Goal: Task Accomplishment & Management: Manage account settings

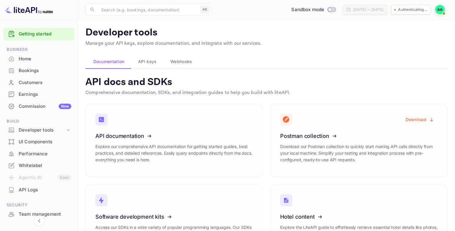
click at [140, 62] on span "API keys" at bounding box center [147, 61] width 18 height 7
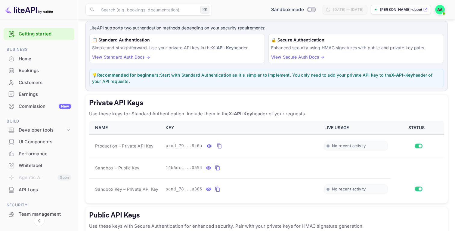
scroll to position [84, 0]
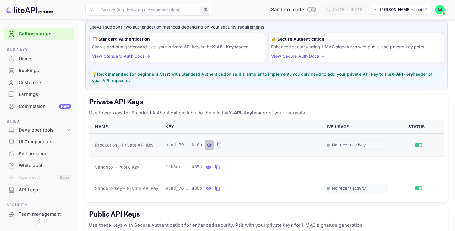
click at [207, 145] on icon "private api keys table" at bounding box center [209, 144] width 5 height 3
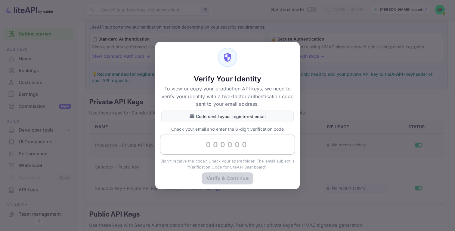
click at [205, 143] on input "text" at bounding box center [227, 145] width 135 height 20
paste input "503816"
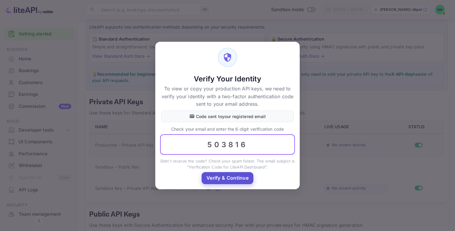
type input "503816"
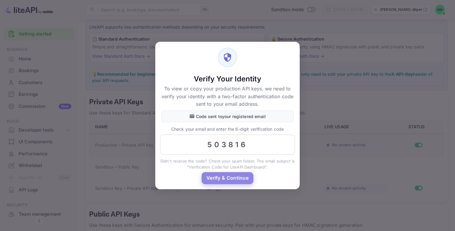
click at [240, 179] on button "Verify & Continue" at bounding box center [228, 178] width 52 height 12
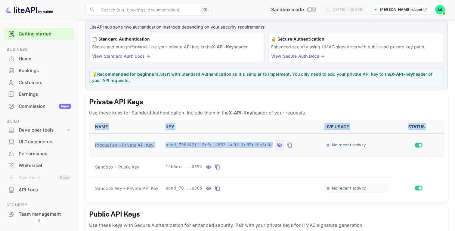
drag, startPoint x: 88, startPoint y: 146, endPoint x: 272, endPoint y: 147, distance: 184.4
click at [272, 147] on div "Private API Keys Use these keys for Standard Authentication. Include them in th…" at bounding box center [266, 148] width 362 height 109
copy table "NAME KEY LIVE USAGE STATUS Production – Private API Key prod_798442ff-5e5c-4853…"
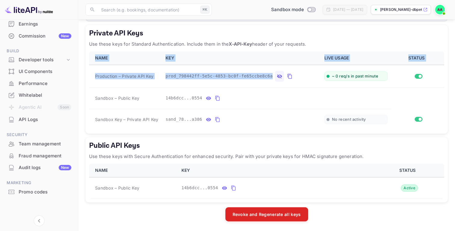
scroll to position [0, 0]
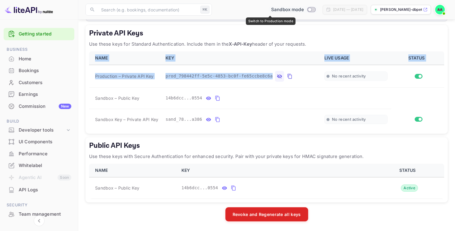
click at [303, 10] on input "Switch to Production mode" at bounding box center [309, 10] width 12 height 4
checkbox input "true"
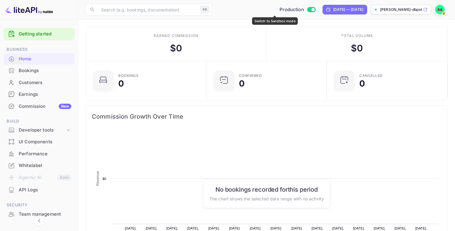
scroll to position [98, 117]
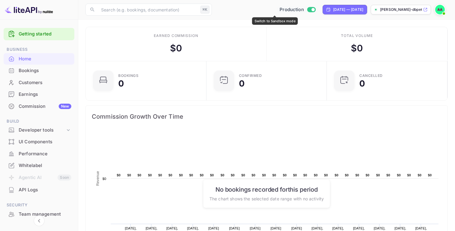
click at [307, 11] on input "Switch to Sandbox mode" at bounding box center [313, 10] width 12 height 4
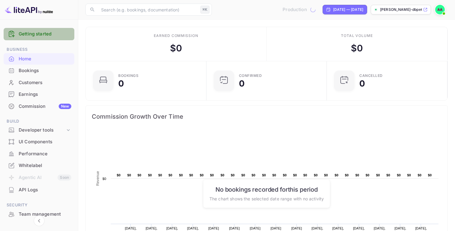
click at [46, 36] on link "Getting started" at bounding box center [45, 34] width 53 height 7
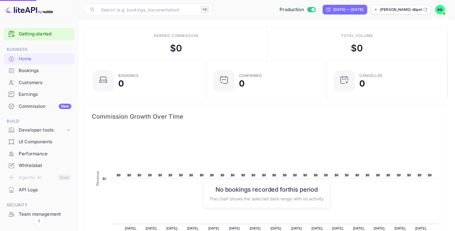
checkbox input "false"
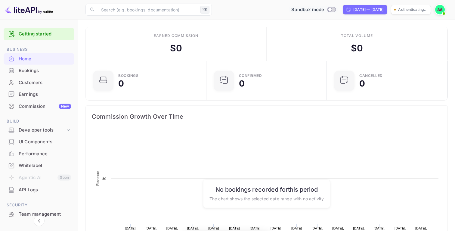
scroll to position [98, 117]
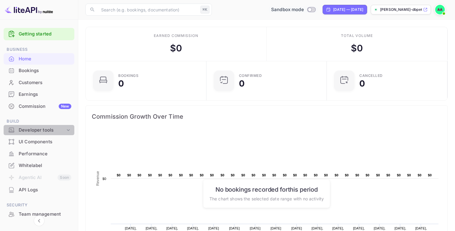
click at [49, 127] on div "Developer tools" at bounding box center [42, 130] width 47 height 7
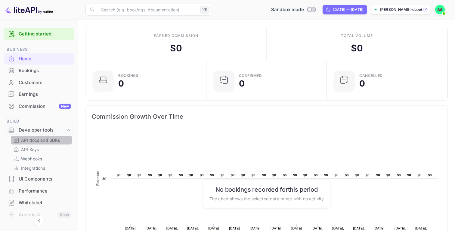
click at [50, 140] on p "API docs and SDKs" at bounding box center [40, 140] width 39 height 6
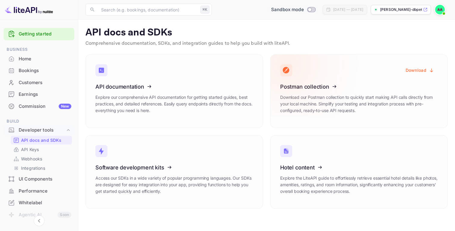
click at [314, 89] on icon at bounding box center [317, 86] width 94 height 62
click at [317, 88] on icon at bounding box center [317, 86] width 94 height 62
click at [422, 70] on button "Download" at bounding box center [420, 70] width 36 height 12
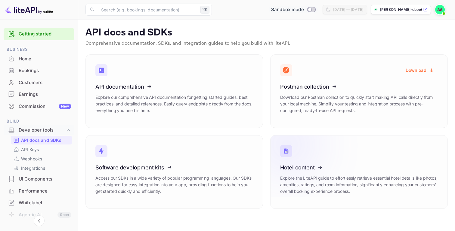
click at [302, 168] on icon at bounding box center [317, 167] width 94 height 62
